Goal: Information Seeking & Learning: Find specific fact

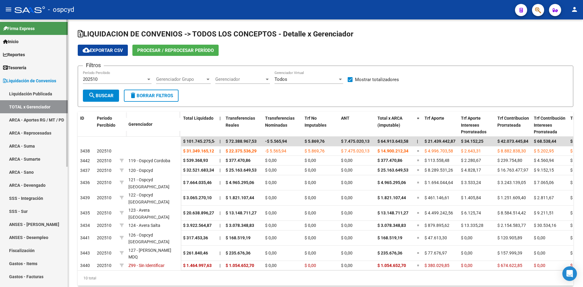
click at [28, 80] on span "Liquidación de Convenios" at bounding box center [29, 80] width 53 height 7
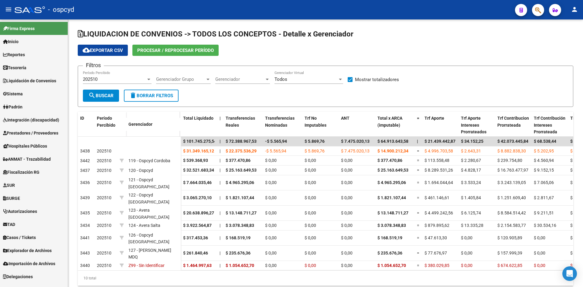
click at [32, 171] on span "Fiscalización RG" at bounding box center [21, 172] width 36 height 7
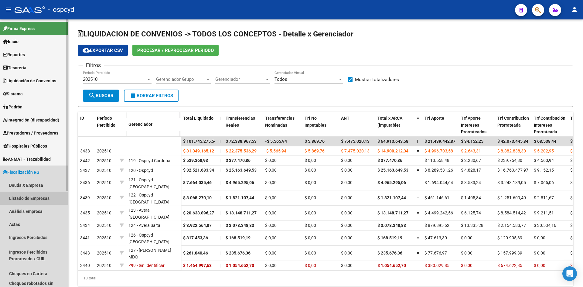
click at [29, 195] on link "Listado de Empresas" at bounding box center [34, 198] width 68 height 13
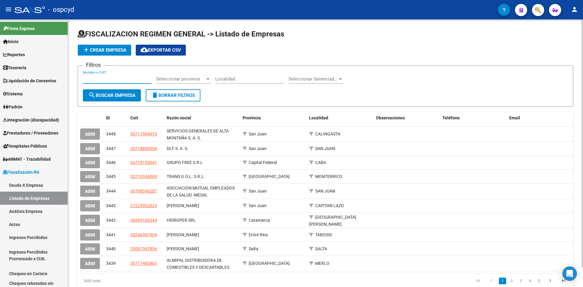
click at [116, 77] on input "Nombre o CUIT" at bounding box center [117, 78] width 69 height 5
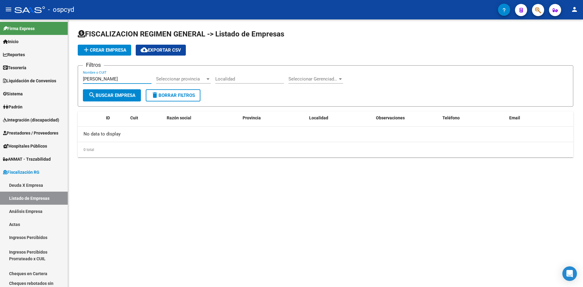
drag, startPoint x: 111, startPoint y: 77, endPoint x: 92, endPoint y: 78, distance: 18.9
click at [92, 78] on input "[PERSON_NAME]" at bounding box center [117, 78] width 69 height 5
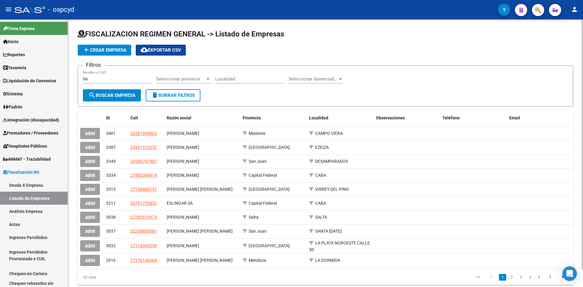
click at [104, 83] on div "lin Nombre o CUIT" at bounding box center [117, 76] width 69 height 13
click at [100, 81] on input "lin" at bounding box center [117, 78] width 69 height 5
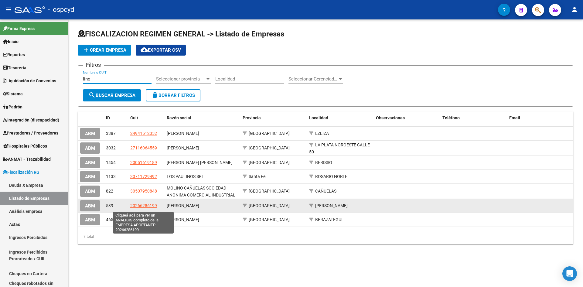
type input "lino"
click at [151, 208] on span "20266286199" at bounding box center [143, 205] width 27 height 5
type textarea "20266286199"
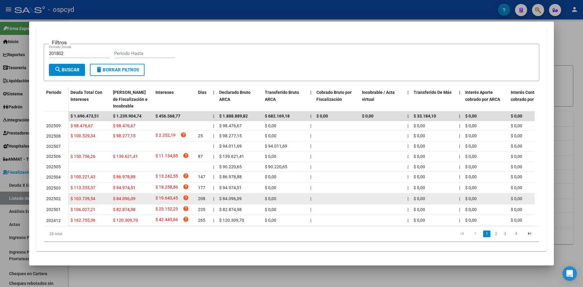
scroll to position [124, 0]
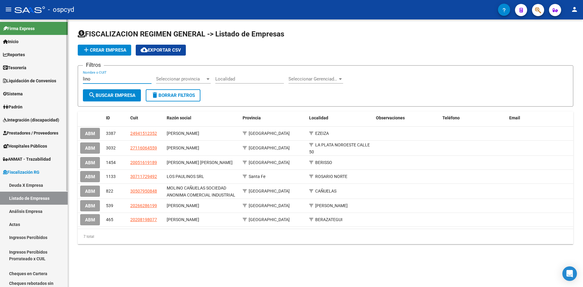
drag, startPoint x: 98, startPoint y: 76, endPoint x: 63, endPoint y: 79, distance: 35.7
click at [63, 79] on mat-sidenav-container "Firma Express Inicio Calendario SSS Instructivos Contacto OS Reportes Tablero d…" at bounding box center [291, 153] width 583 height 268
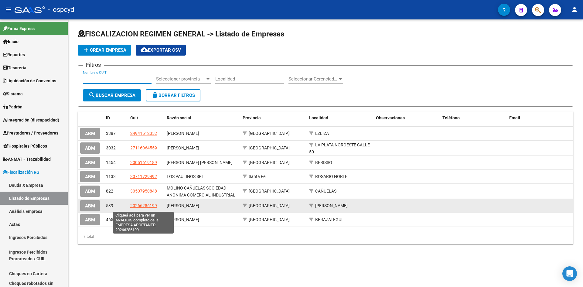
click at [150, 205] on span "20266286199" at bounding box center [143, 205] width 27 height 5
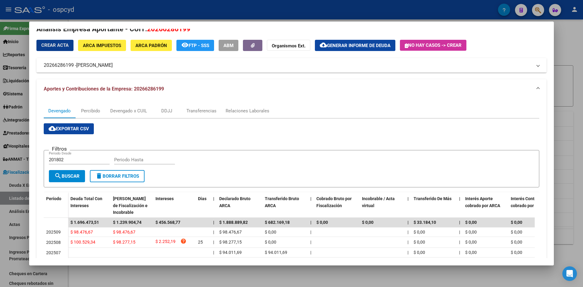
scroll to position [0, 0]
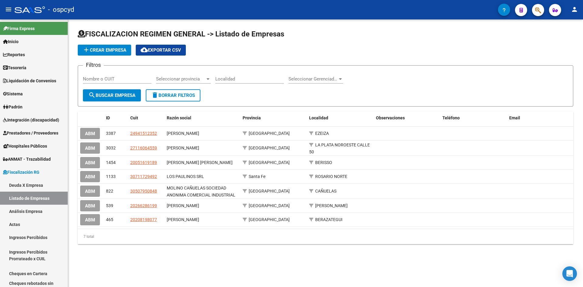
click at [112, 74] on div "Nombre o CUIT" at bounding box center [117, 76] width 69 height 13
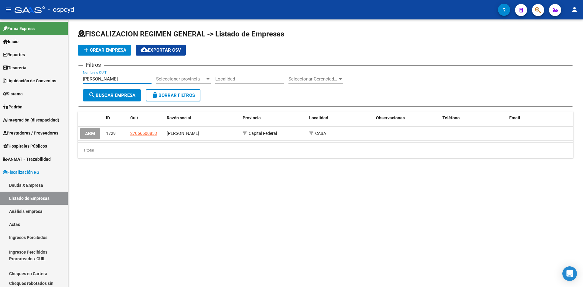
type input "[PERSON_NAME]"
click at [145, 125] on datatable-header "ID Cuit Razón social Provincia Localidad Observaciones Teléfono Email" at bounding box center [326, 119] width 496 height 15
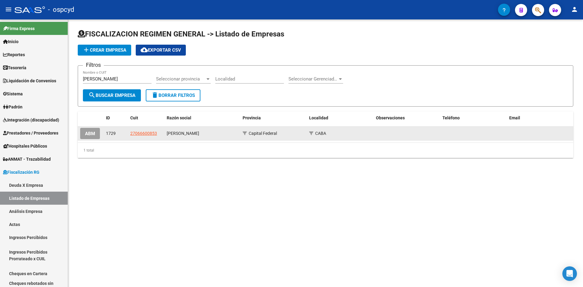
click at [149, 130] on app-link-go-to "27066600853" at bounding box center [143, 133] width 27 height 7
click at [148, 135] on span "27066600853" at bounding box center [143, 133] width 27 height 5
type textarea "27066600853"
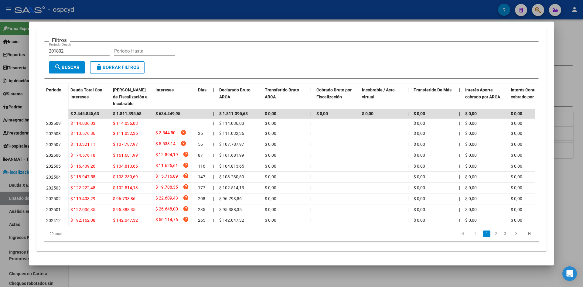
scroll to position [127, 0]
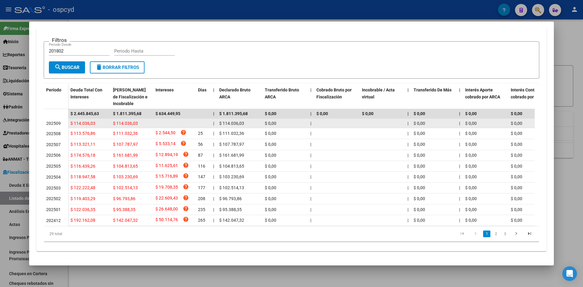
drag, startPoint x: 88, startPoint y: 207, endPoint x: 75, endPoint y: 119, distance: 89.2
click at [75, 119] on datatable-scroller "$ 2.445.845,63 $ 1.811.395,68 $ 634.449,95 | $ 1.811.395,68 $ 0,00 | $ 0,00 $ 0…" at bounding box center [289, 167] width 491 height 117
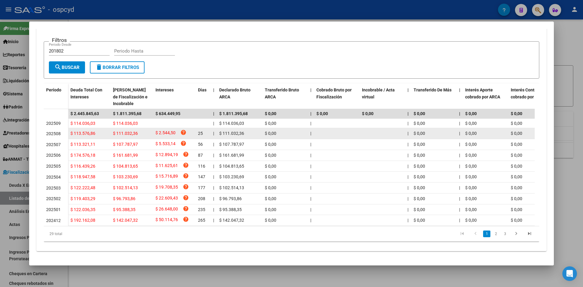
click at [83, 131] on span "$ 113.576,86" at bounding box center [82, 133] width 25 height 5
